Goal: Task Accomplishment & Management: Complete application form

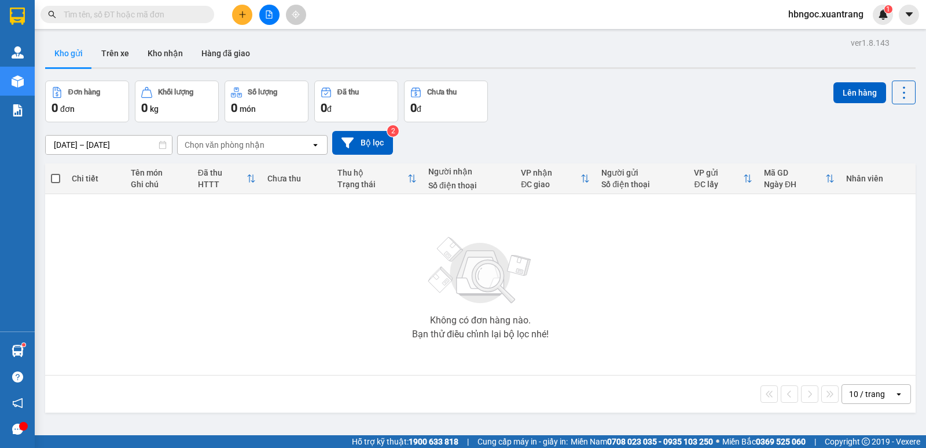
click at [239, 14] on icon "plus" at bounding box center [243, 14] width 8 height 8
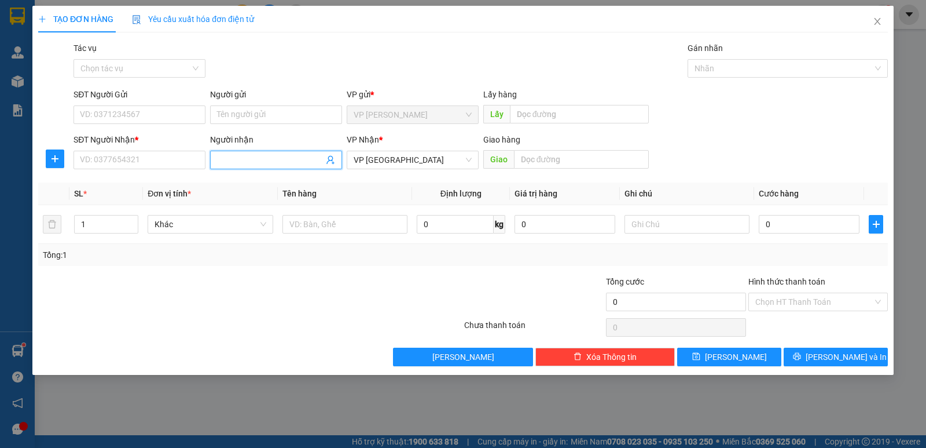
click at [290, 158] on input "Người nhận" at bounding box center [270, 159] width 107 height 13
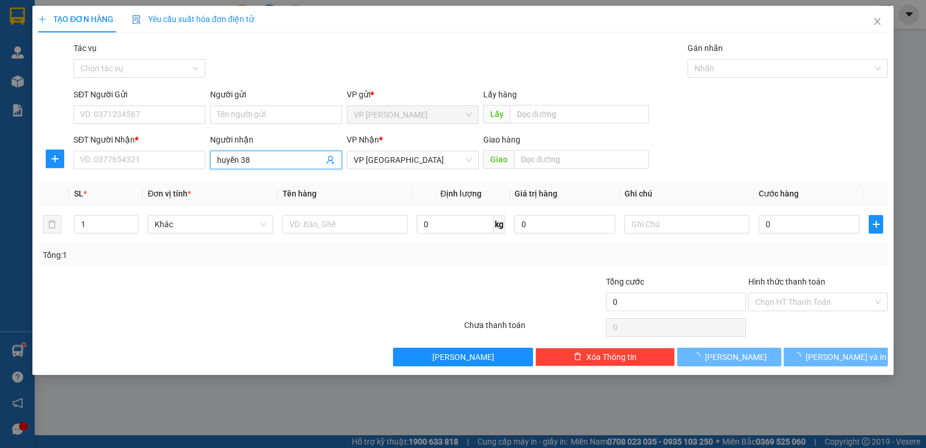
type input "huyền 388"
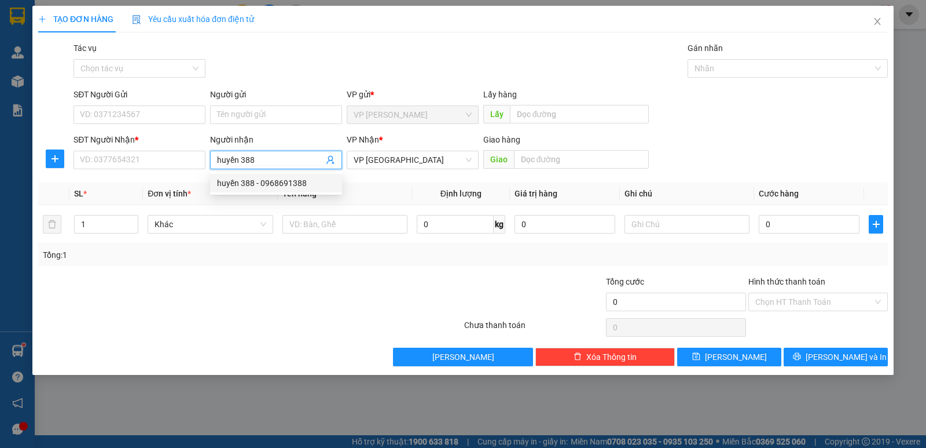
click at [301, 185] on div "huyền 388 - 0968691388" at bounding box center [276, 183] width 118 height 13
type input "0968691388"
type input "huyền 388"
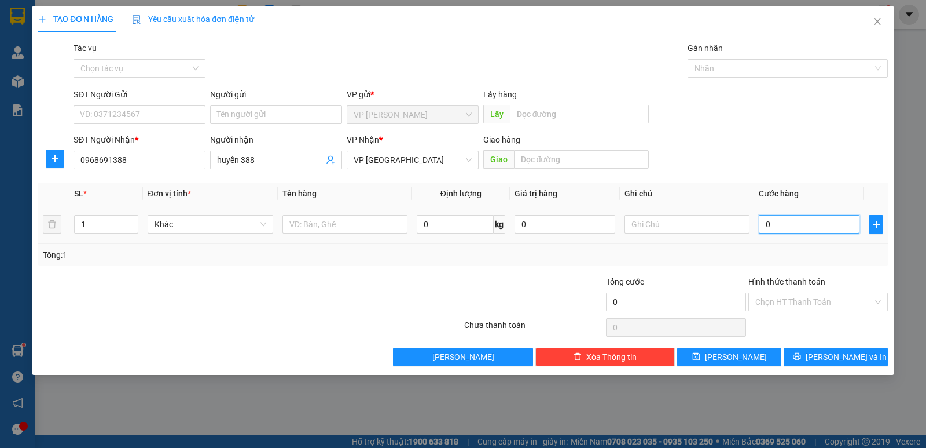
click at [788, 229] on input "0" at bounding box center [809, 224] width 101 height 19
type input "1"
type input "16"
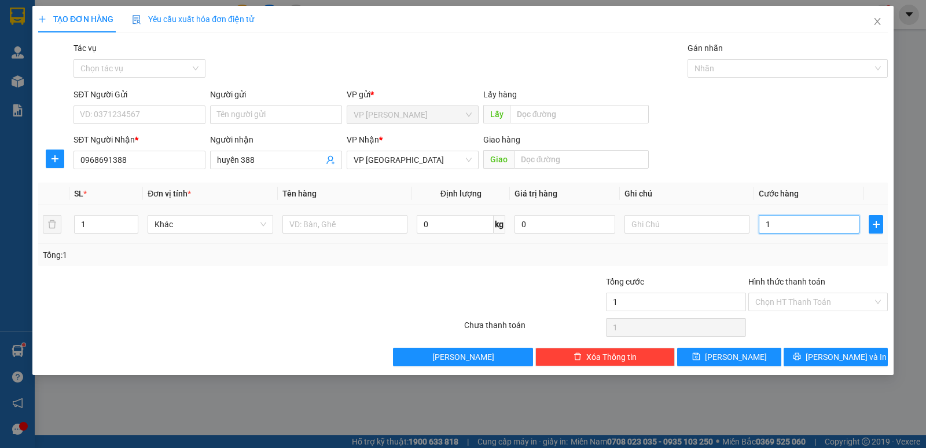
type input "16"
type input "160"
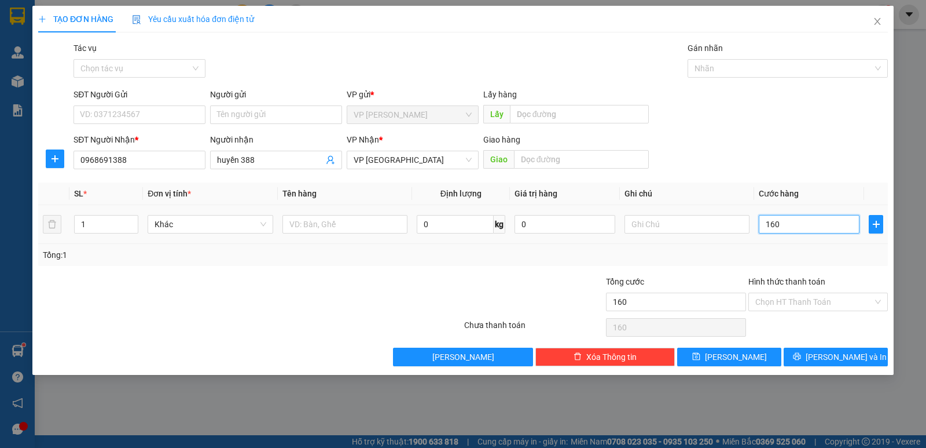
type input "1.600"
type input "16.000"
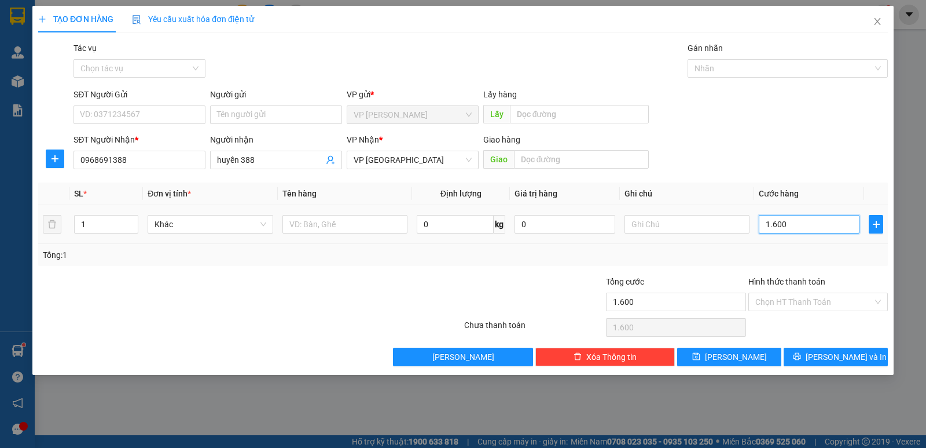
type input "16.000"
type input "160.000"
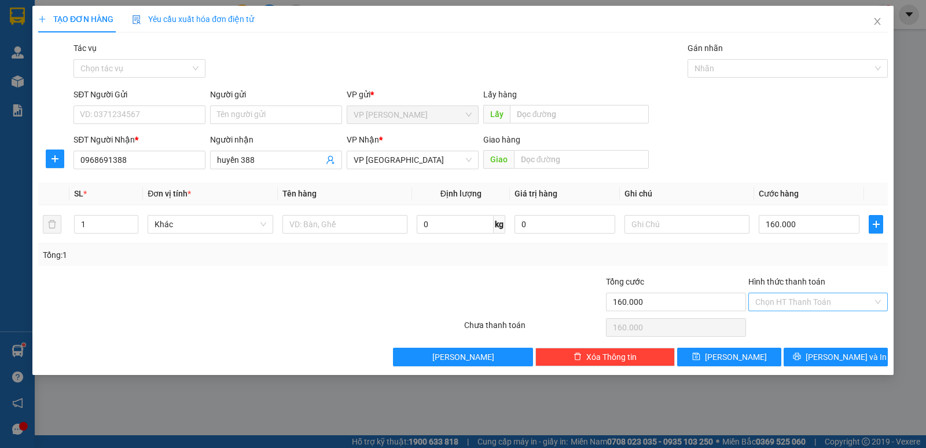
click at [764, 301] on input "Hình thức thanh toán" at bounding box center [815, 301] width 118 height 17
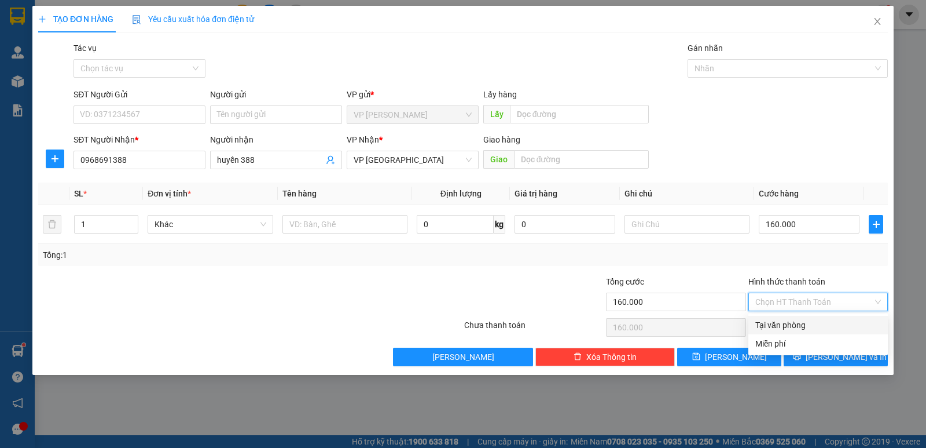
click at [775, 328] on div "Tại văn phòng" at bounding box center [819, 324] width 126 height 13
type input "0"
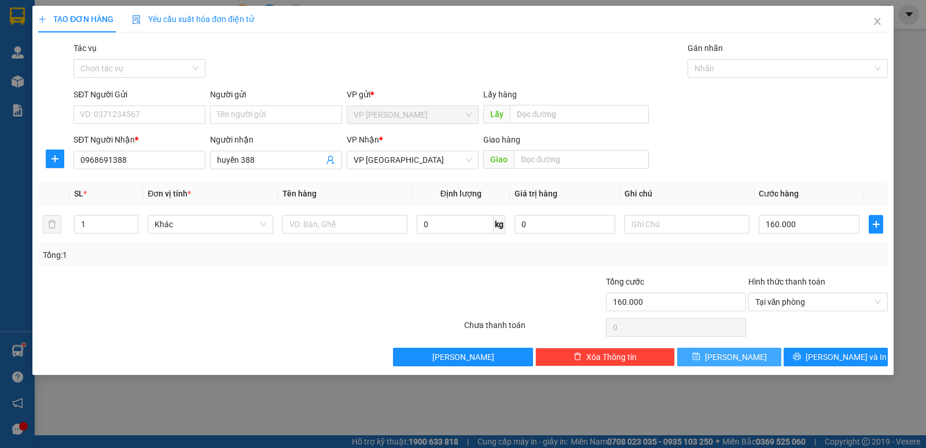
click at [748, 356] on button "[PERSON_NAME]" at bounding box center [729, 356] width 104 height 19
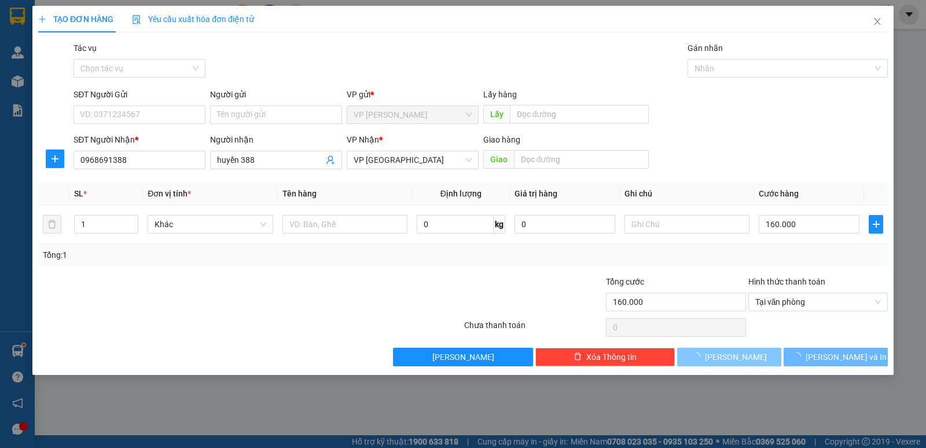
type input "0"
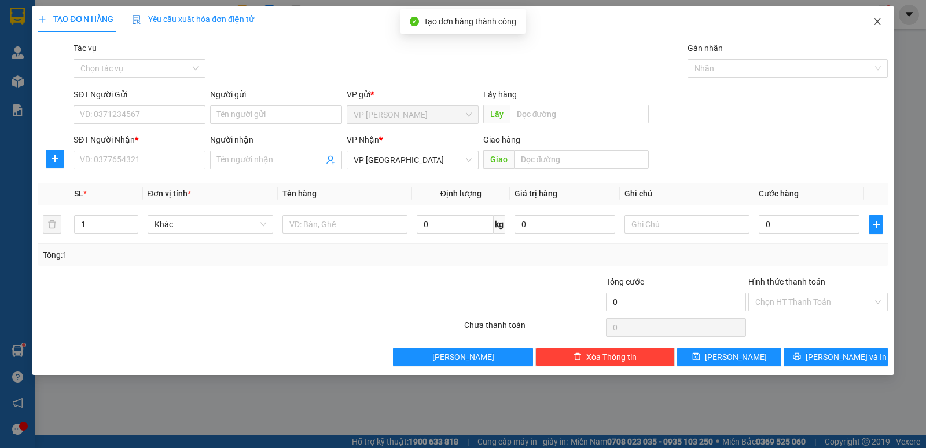
click at [878, 18] on icon "close" at bounding box center [877, 21] width 9 height 9
